Goal: Information Seeking & Learning: Learn about a topic

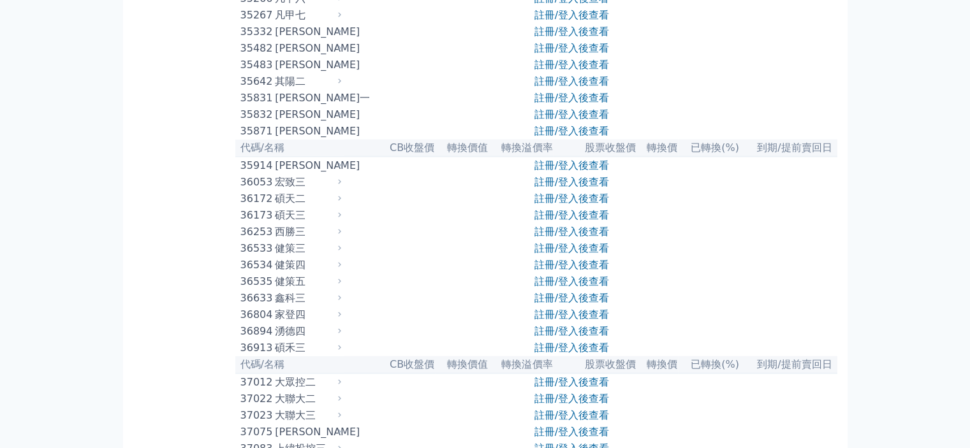
scroll to position [2869, 0]
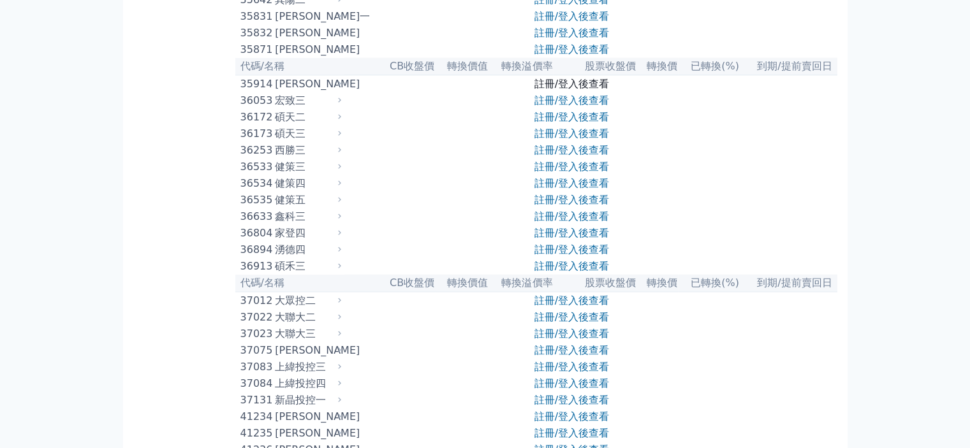
click at [581, 90] on link "註冊/登入後查看" at bounding box center [571, 84] width 75 height 12
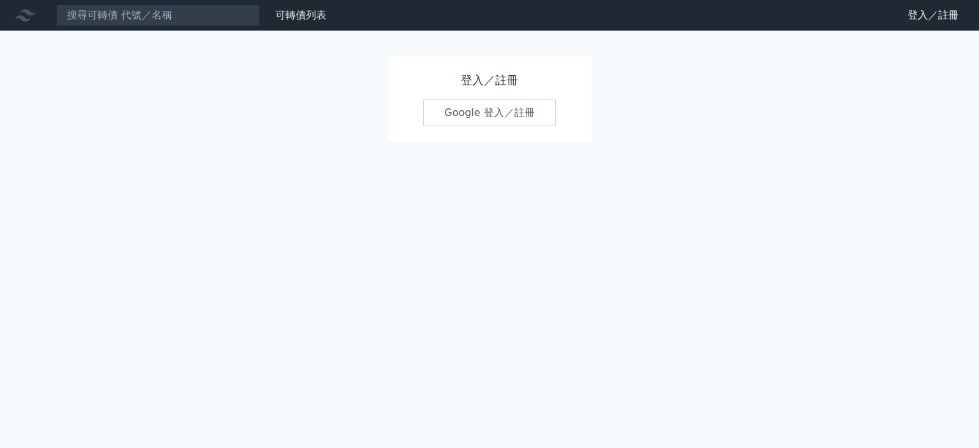
click at [467, 115] on link "Google 登入／註冊" at bounding box center [489, 112] width 133 height 27
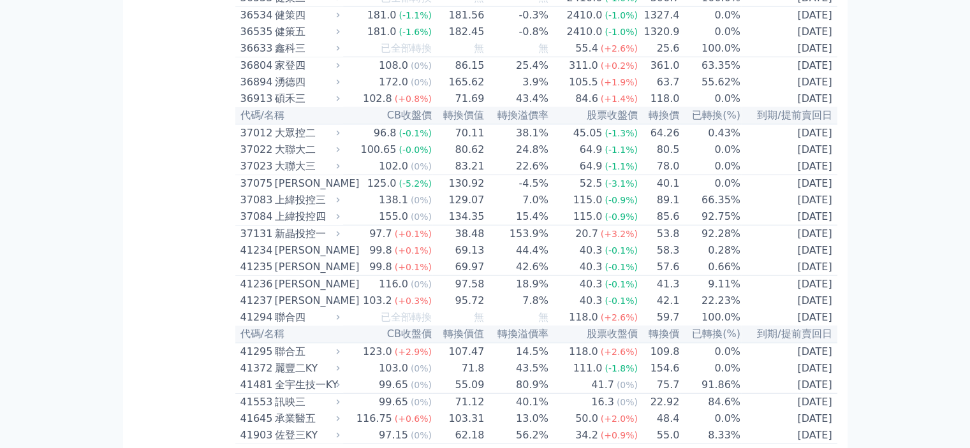
scroll to position [3060, 0]
